Goal: Complete application form

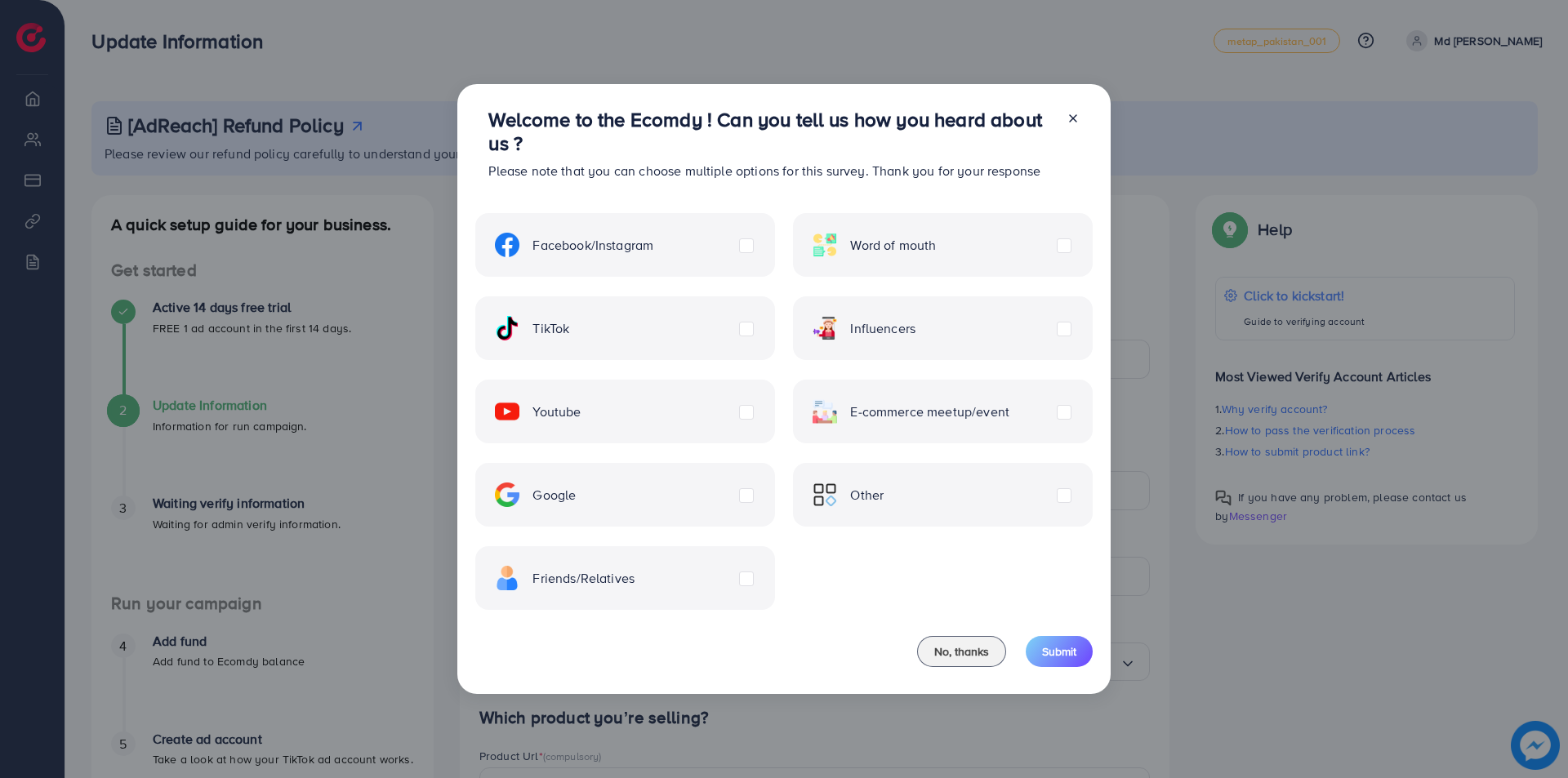
click at [569, 332] on label "TikTok" at bounding box center [532, 328] width 74 height 24
click at [654, 244] on label "Facebook/Instagram" at bounding box center [574, 244] width 159 height 24
click at [581, 414] on label "Youtube" at bounding box center [537, 411] width 86 height 24
click at [576, 493] on label "Google" at bounding box center [535, 494] width 81 height 24
click at [737, 597] on div "Friends/Relatives" at bounding box center [624, 578] width 299 height 63
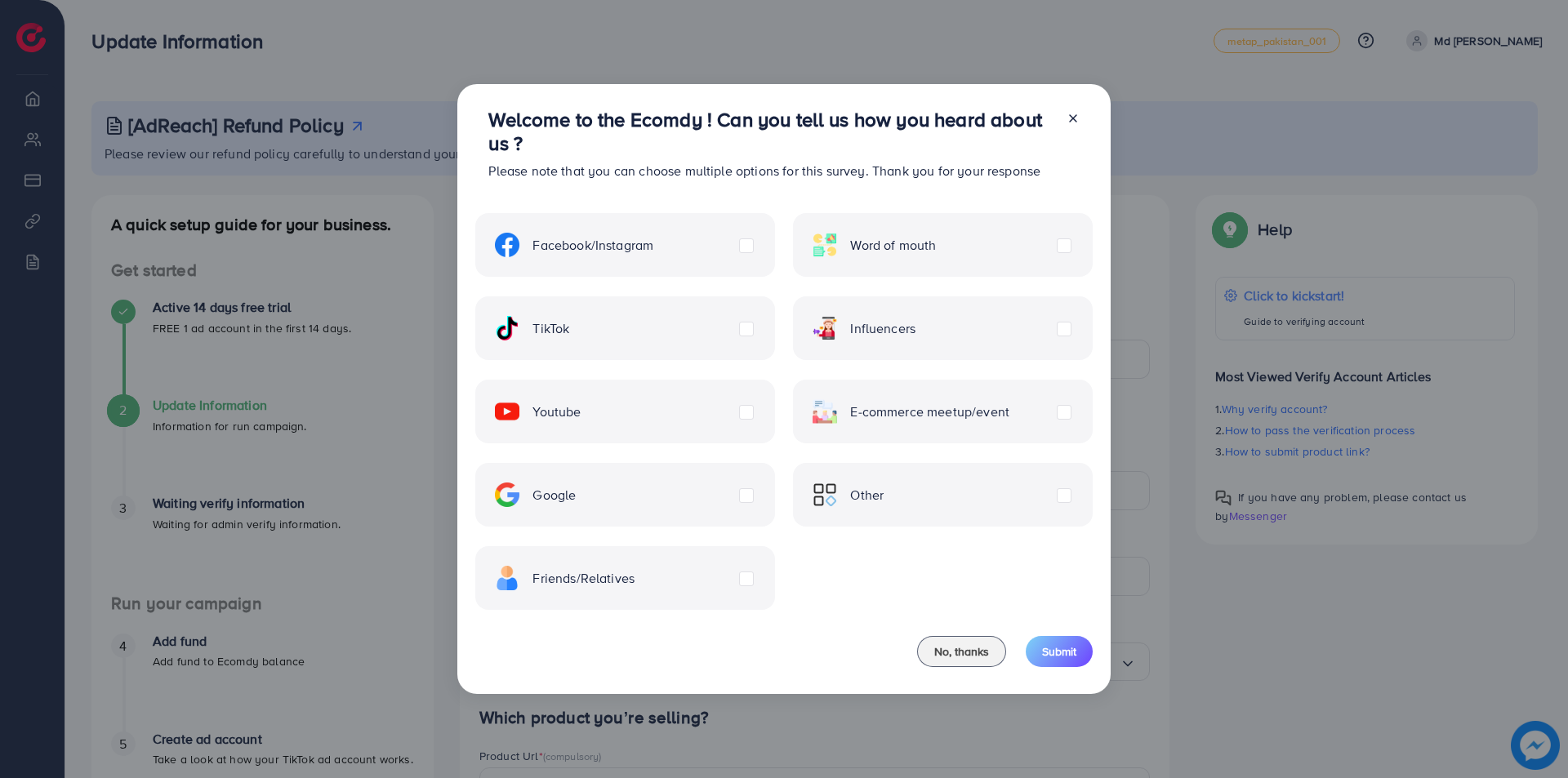
click at [730, 597] on div "Friends/Relatives" at bounding box center [624, 578] width 299 height 63
click at [635, 582] on label "Friends/Relatives" at bounding box center [564, 578] width 139 height 24
click at [654, 238] on label "Facebook/Instagram" at bounding box center [574, 244] width 159 height 24
click at [734, 421] on div "Youtube" at bounding box center [624, 412] width 299 height 63
click at [581, 414] on label "Youtube" at bounding box center [537, 411] width 86 height 24
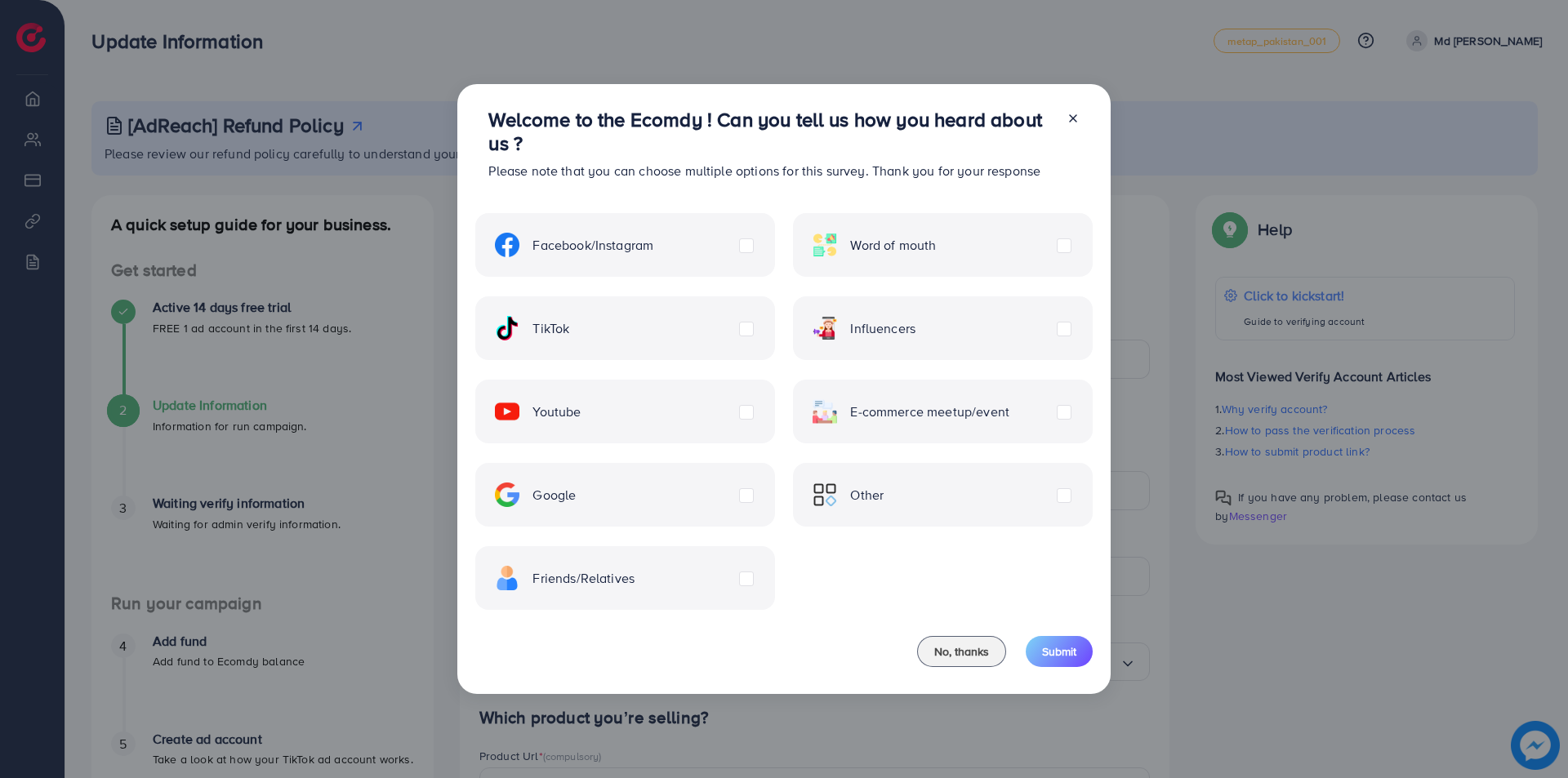
click at [576, 496] on label "Google" at bounding box center [535, 494] width 81 height 24
click at [635, 582] on label "Friends/Relatives" at bounding box center [564, 578] width 139 height 24
click at [1071, 644] on span "Submit" at bounding box center [1059, 651] width 35 height 16
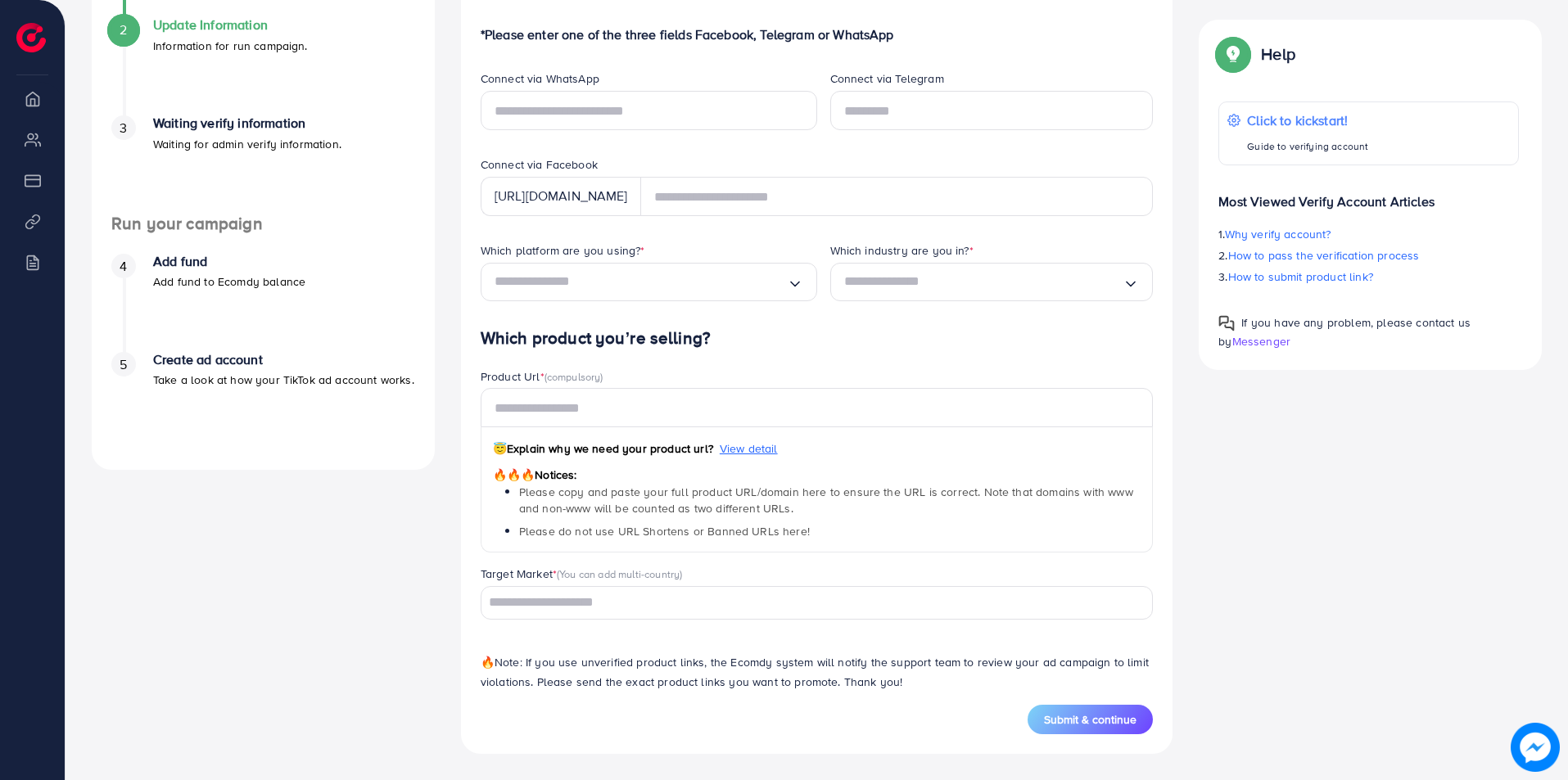
scroll to position [54, 0]
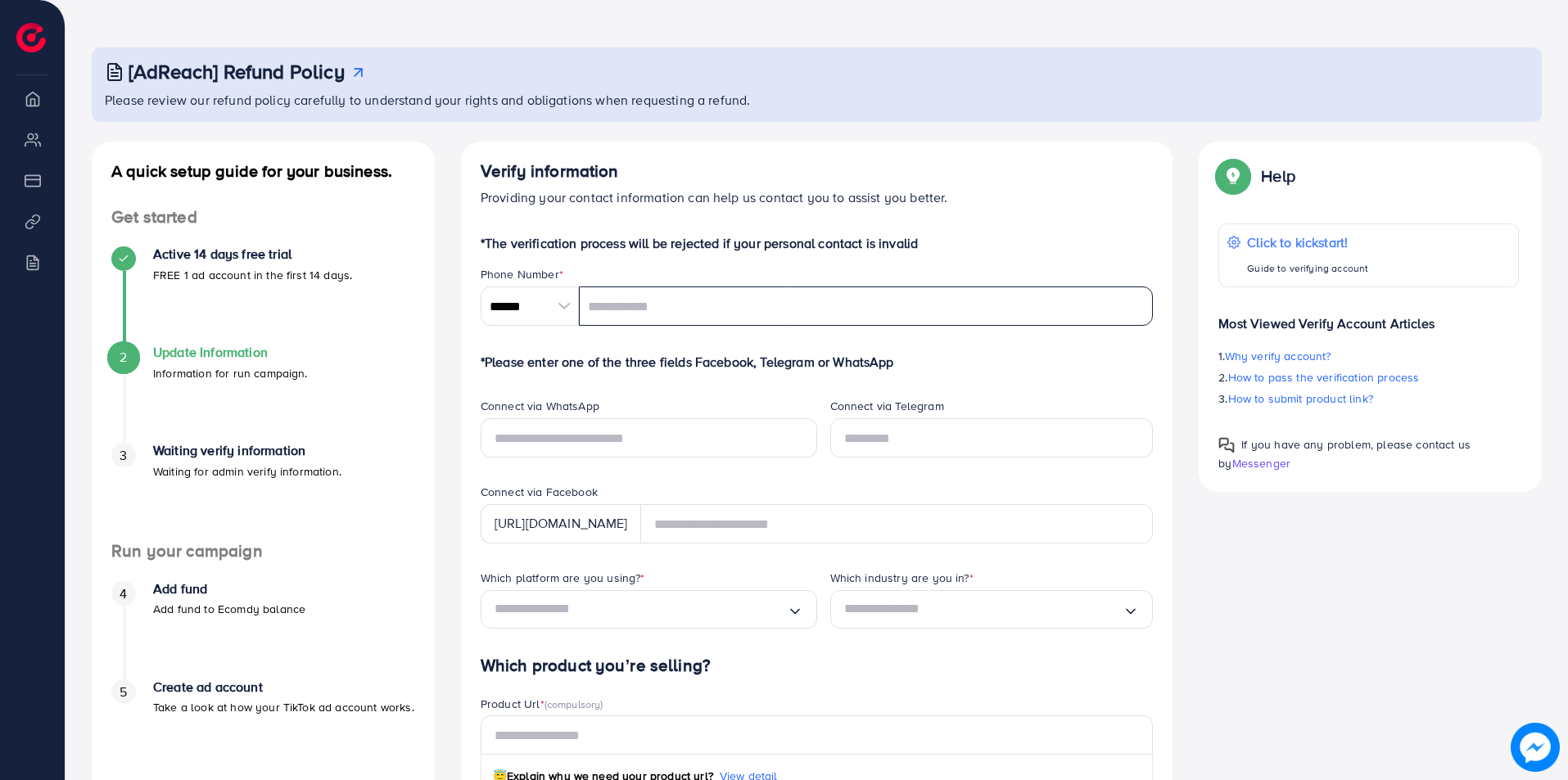
click at [598, 308] on input "tel" at bounding box center [866, 306] width 574 height 40
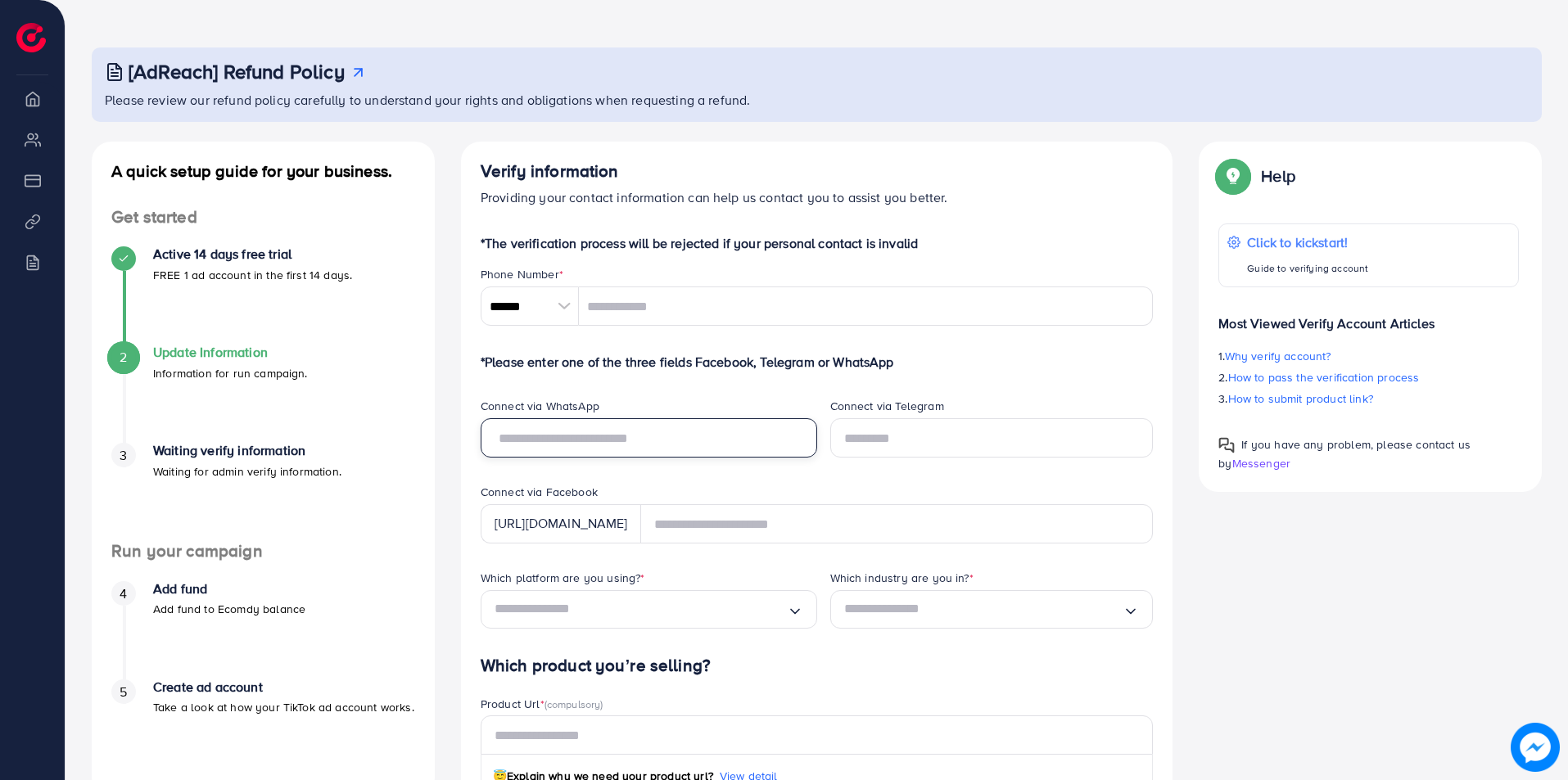
click at [726, 445] on input "text" at bounding box center [649, 438] width 336 height 40
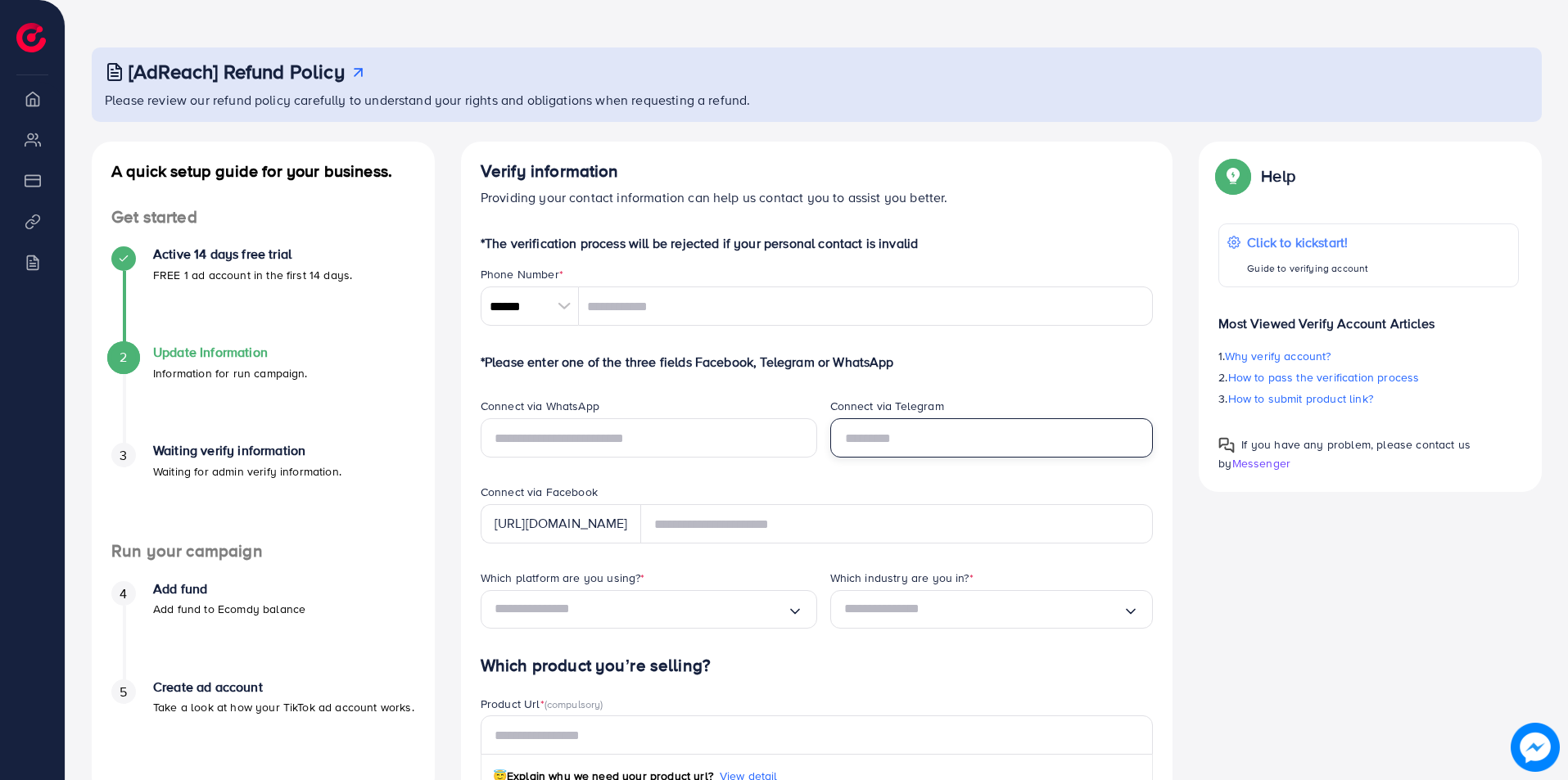
click at [921, 438] on input "text" at bounding box center [992, 438] width 324 height 40
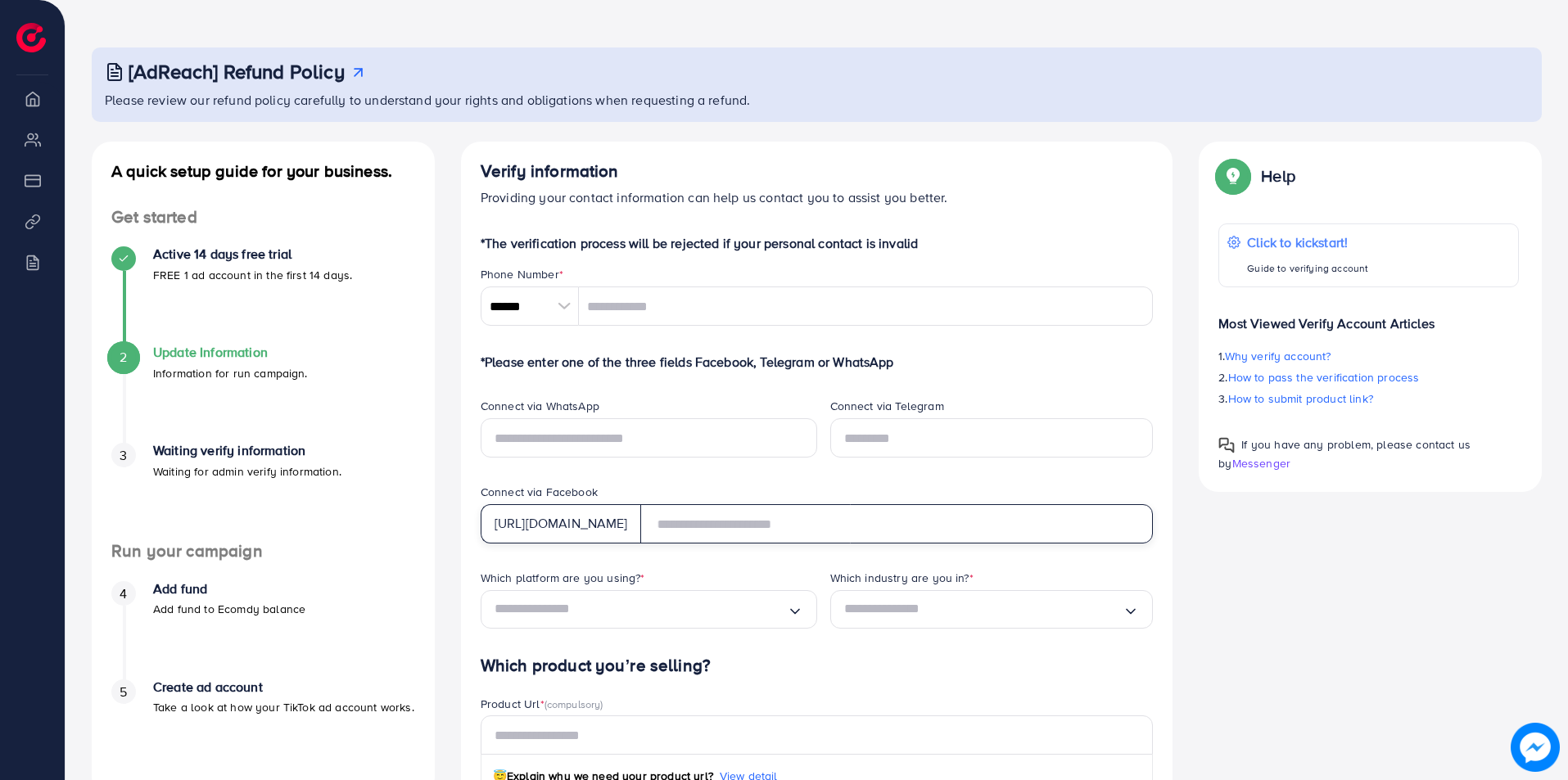
click at [749, 521] on input "text" at bounding box center [896, 524] width 514 height 40
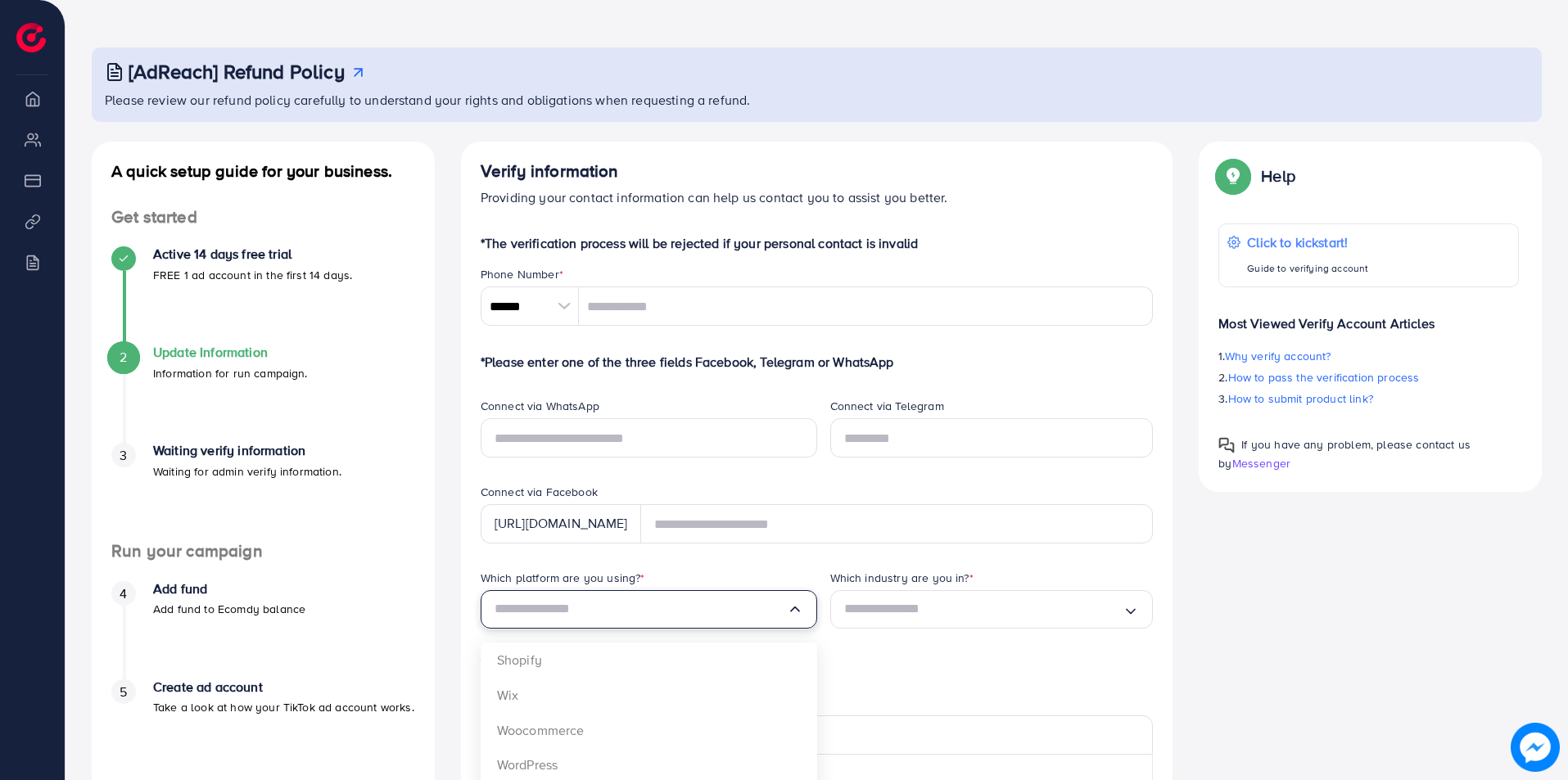
click at [796, 617] on icon "Search for option" at bounding box center [794, 608] width 16 height 16
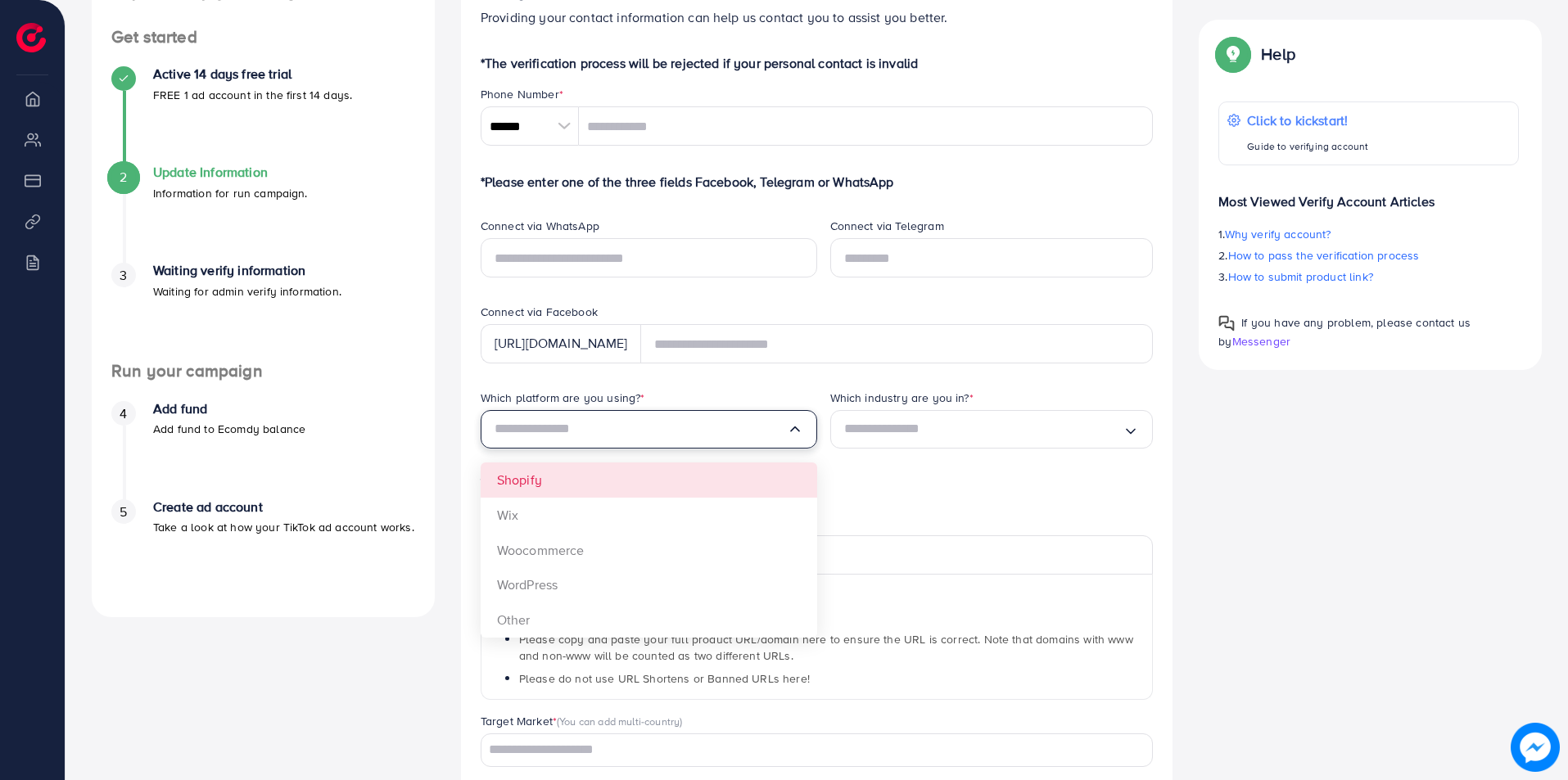
scroll to position [300, 0]
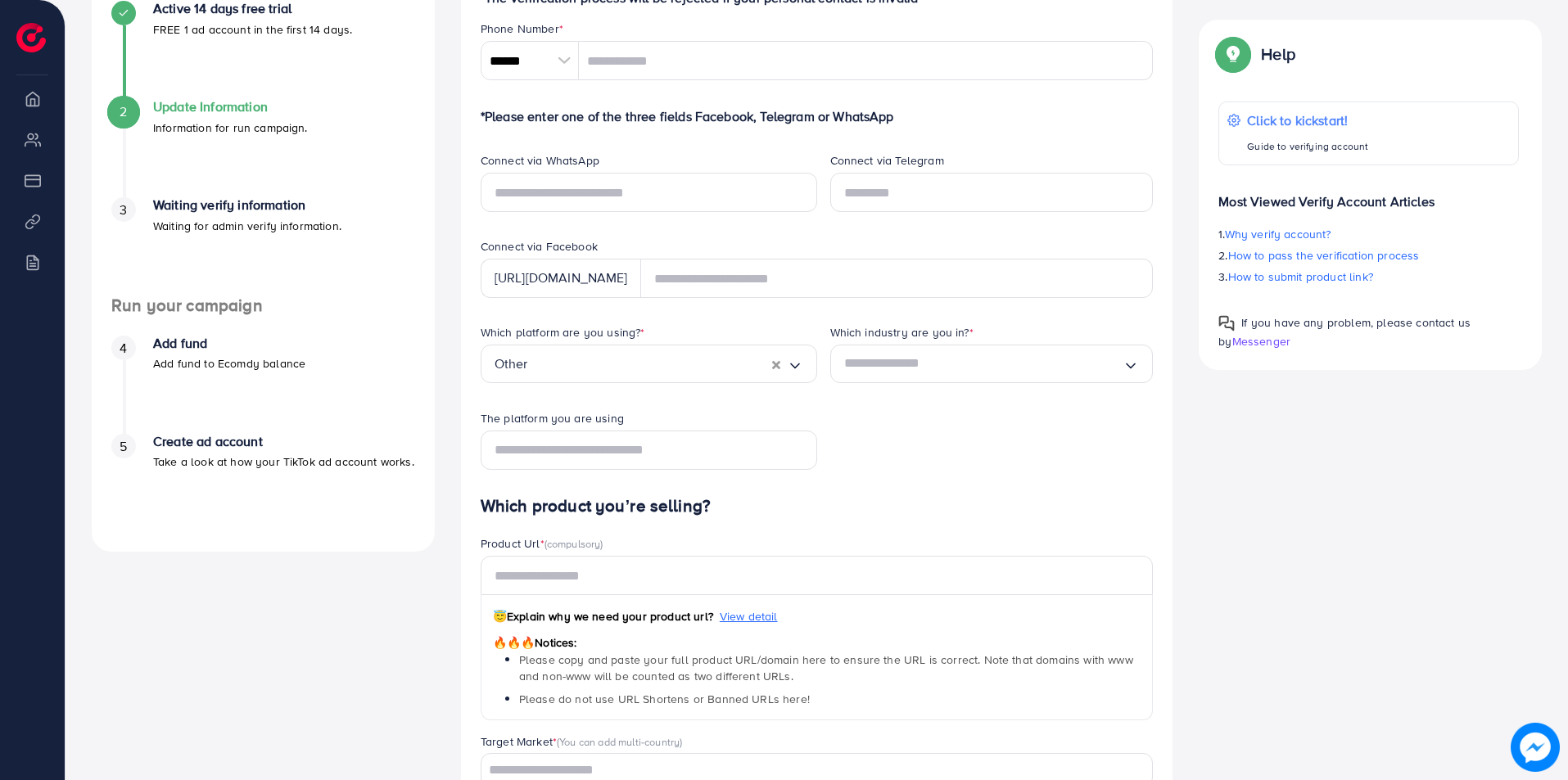
click at [540, 546] on form "*The verification process will be rejected if your personal contact is invalid …" at bounding box center [817, 444] width 673 height 914
click at [1080, 372] on input "Search for option" at bounding box center [984, 363] width 279 height 25
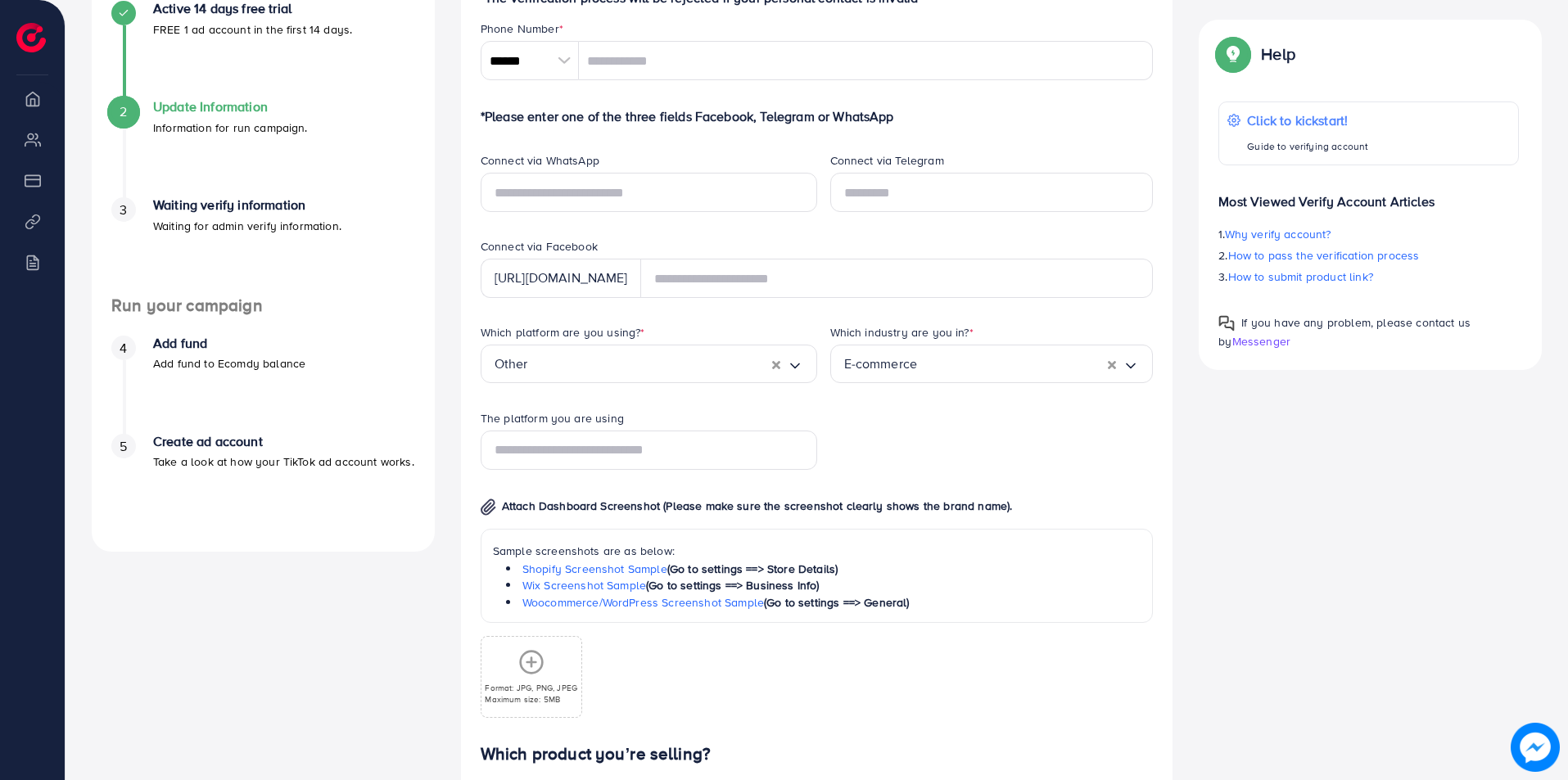
click at [943, 414] on div "Which platform are you using? * Other Loading... Which industry are you in? * E…" at bounding box center [816, 534] width 699 height 420
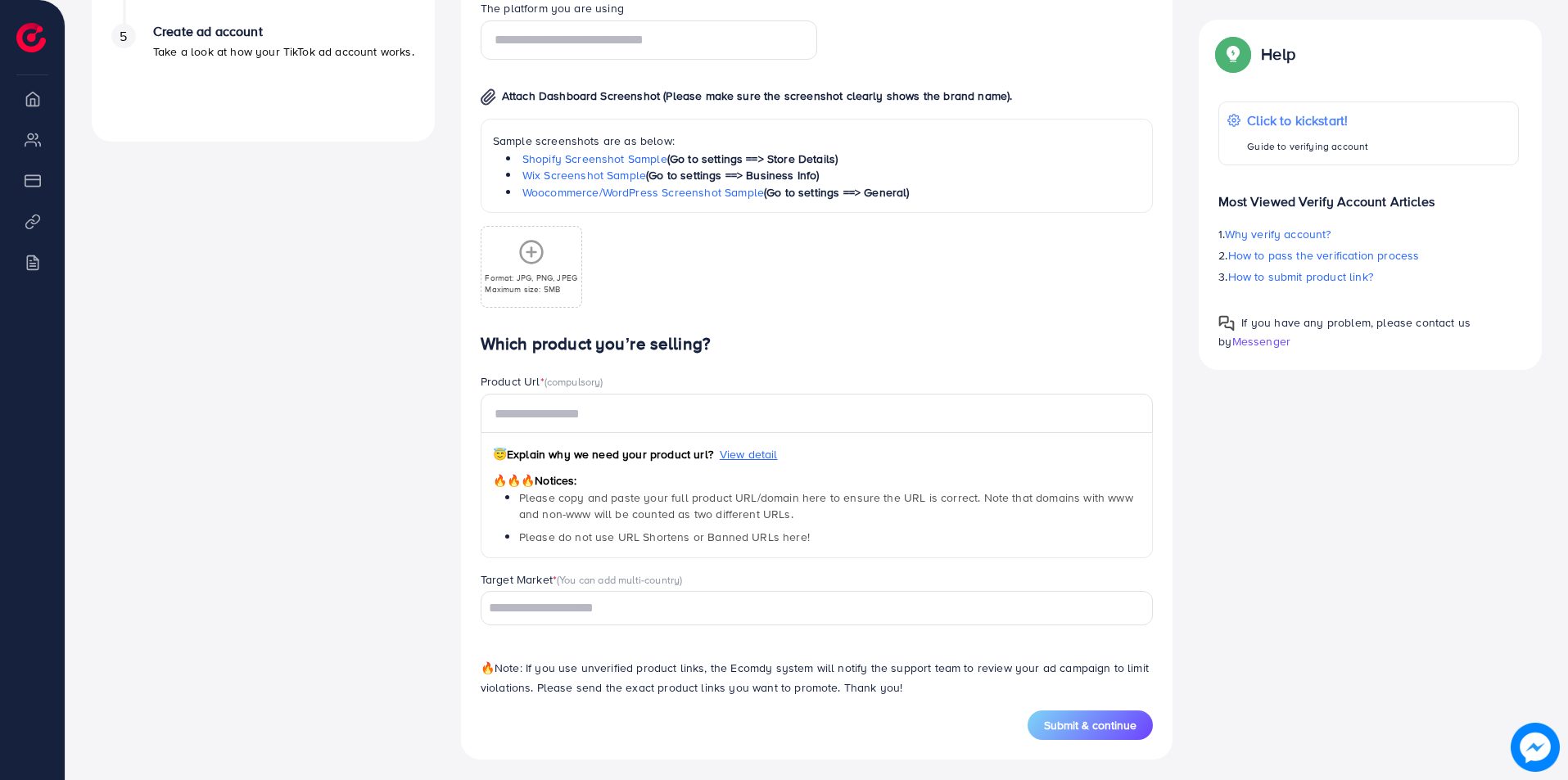
scroll to position [715, 0]
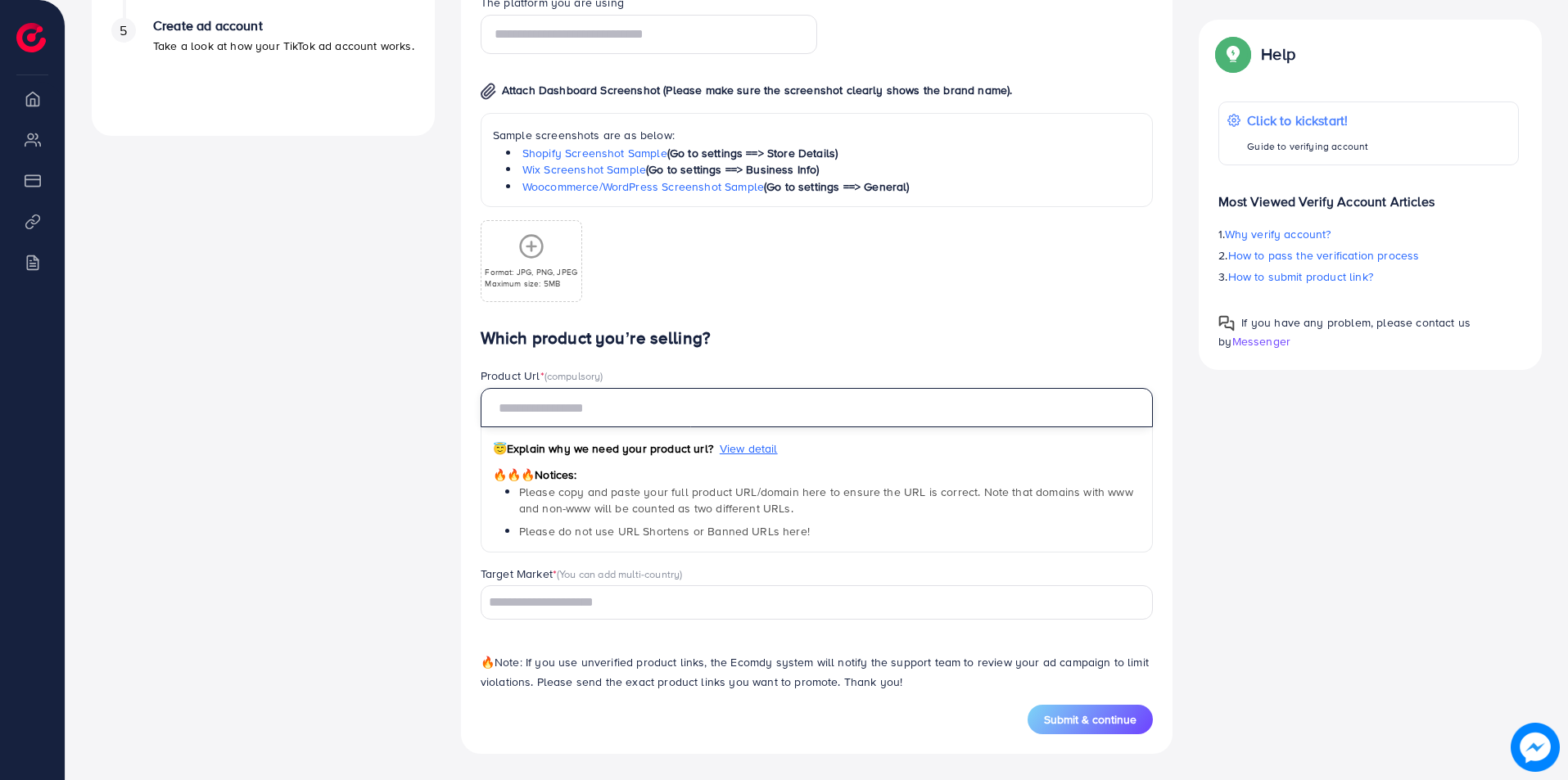
click at [672, 404] on input "text" at bounding box center [817, 408] width 673 height 40
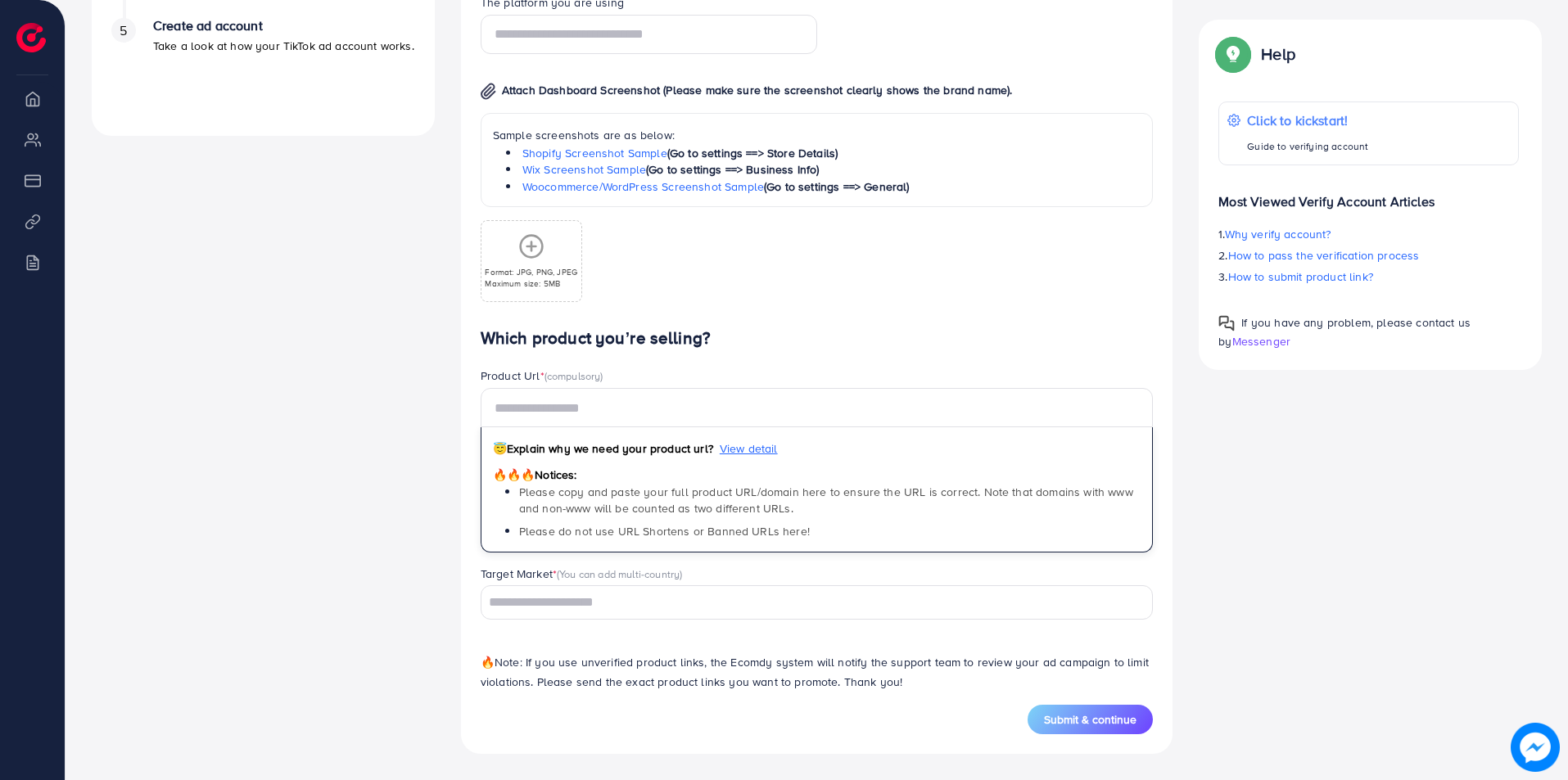
click at [640, 594] on div "Target Market * (You can add multi-country) Loading..." at bounding box center [817, 593] width 673 height 54
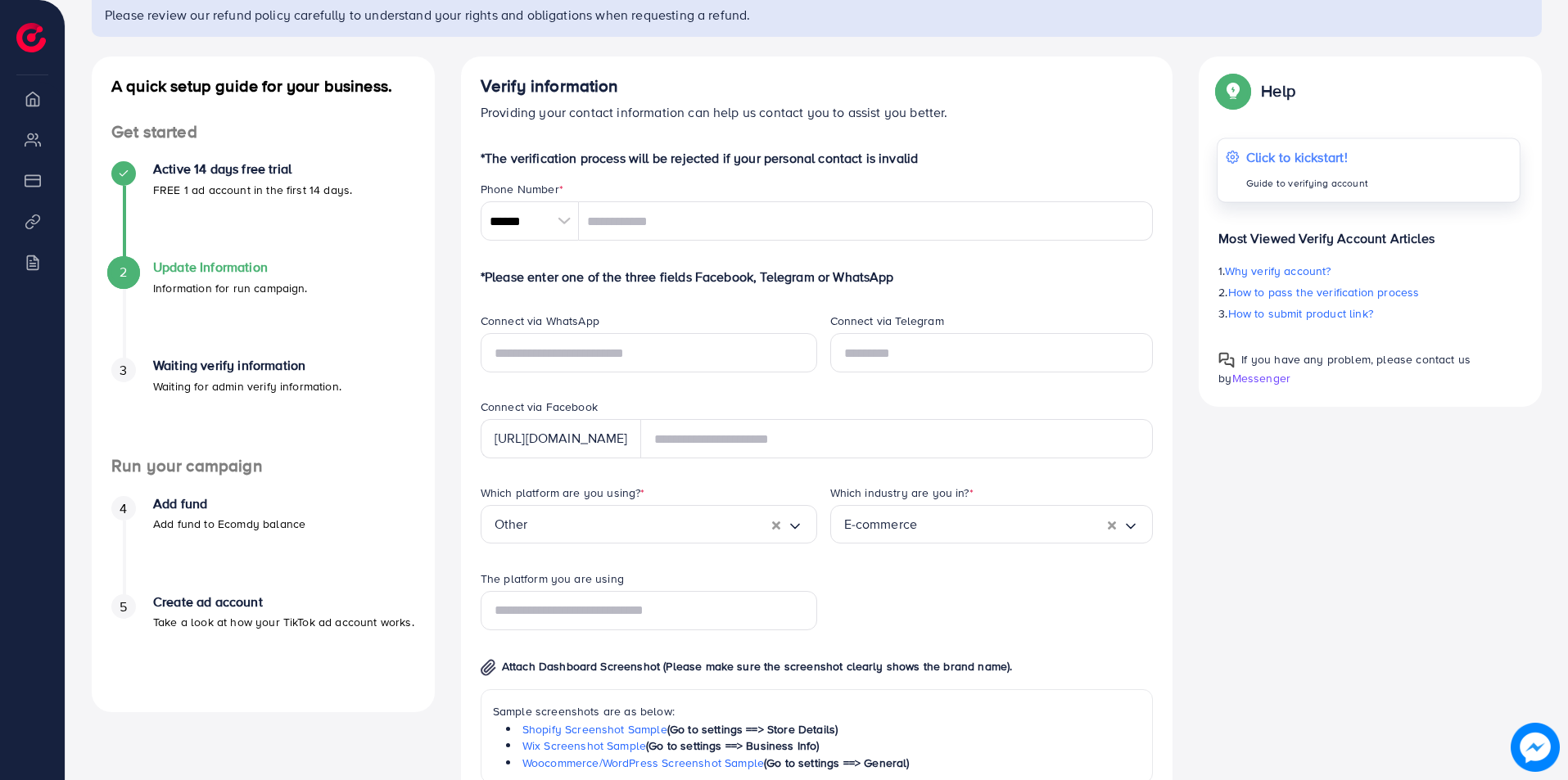
scroll to position [137, 0]
